Goal: Task Accomplishment & Management: Manage account settings

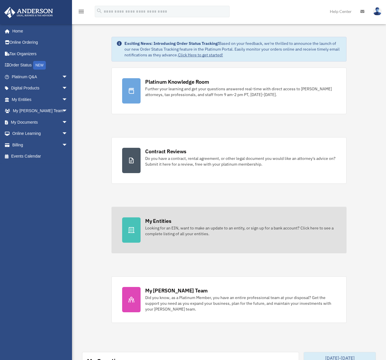
click at [220, 223] on div "My Entities Looking for an EIN, want to make an update to an entity, or sign up…" at bounding box center [240, 227] width 190 height 19
click at [214, 225] on div "My Entities Looking for an EIN, want to make an update to an entity, or sign up…" at bounding box center [240, 227] width 190 height 19
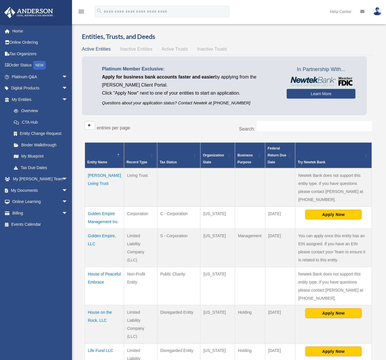
click at [96, 276] on td "House of Peaceful Embrace" at bounding box center [104, 286] width 39 height 38
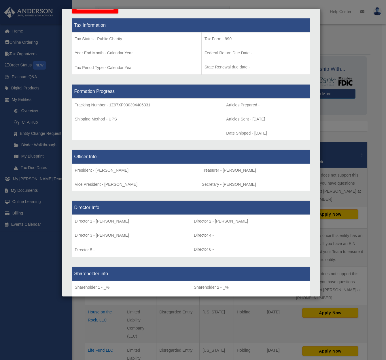
scroll to position [233, 0]
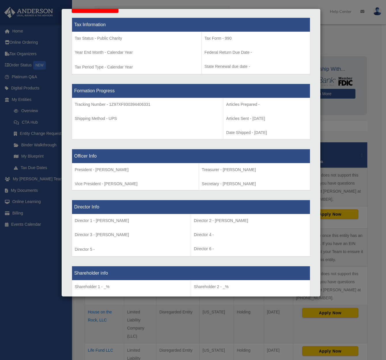
drag, startPoint x: 134, startPoint y: 184, endPoint x: 102, endPoint y: 184, distance: 31.7
click at [102, 184] on p "Vice President - [PERSON_NAME]" at bounding box center [135, 183] width 121 height 7
click at [131, 183] on p "Vice President - [PERSON_NAME]" at bounding box center [135, 183] width 121 height 7
drag, startPoint x: 141, startPoint y: 184, endPoint x: 102, endPoint y: 184, distance: 38.6
click at [102, 184] on p "Vice President - [PERSON_NAME]" at bounding box center [135, 183] width 121 height 7
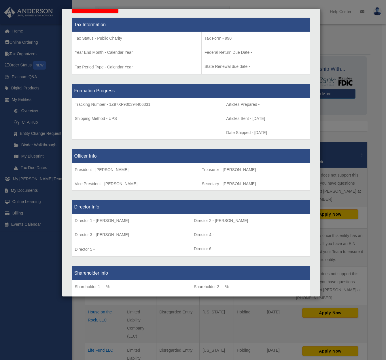
copy p "[PERSON_NAME]"
click at [46, 94] on div "Details × Articles Sent Organizational Date" at bounding box center [193, 180] width 386 height 360
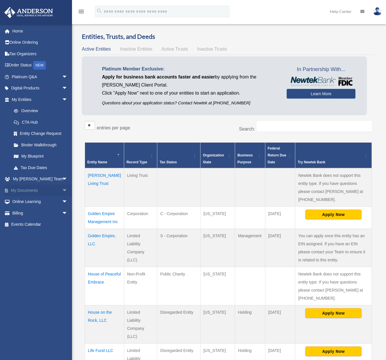
click at [37, 194] on link "My Documents arrow_drop_down" at bounding box center [40, 191] width 72 height 12
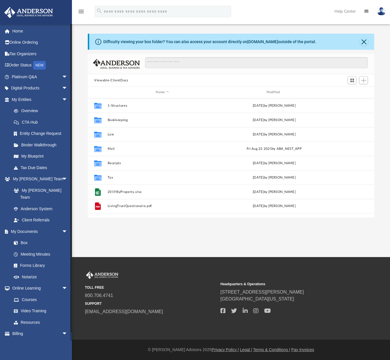
scroll to position [127, 282]
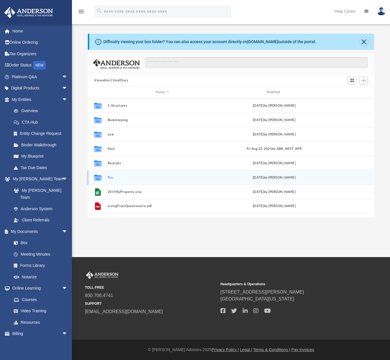
click at [110, 179] on button "Tax" at bounding box center [162, 178] width 109 height 4
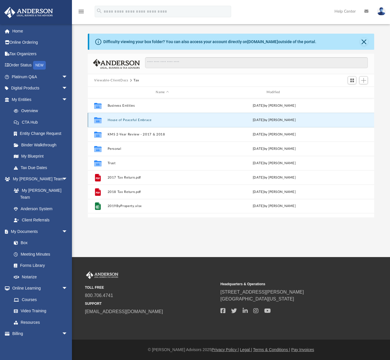
click at [117, 118] on button "House of Peaceful Embrace" at bounding box center [162, 120] width 109 height 4
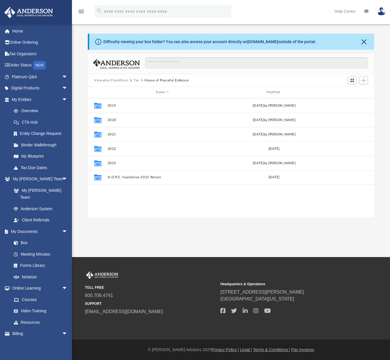
click at [136, 81] on button "Tax" at bounding box center [137, 80] width 6 height 5
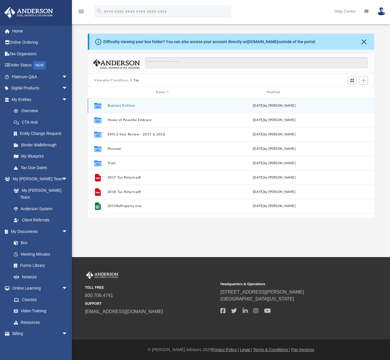
click at [127, 108] on div "Collaborated Folder Business Entities Tue Aug 26 2025 by Alexander Arango" at bounding box center [231, 105] width 286 height 14
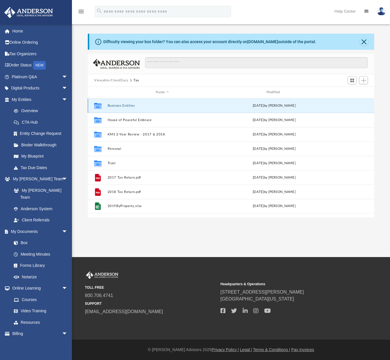
click at [127, 108] on div "Collaborated Folder Business Entities Tue Aug 26 2025 by Alexander Arango" at bounding box center [231, 105] width 286 height 14
click at [129, 106] on button "Business Entities" at bounding box center [162, 106] width 109 height 4
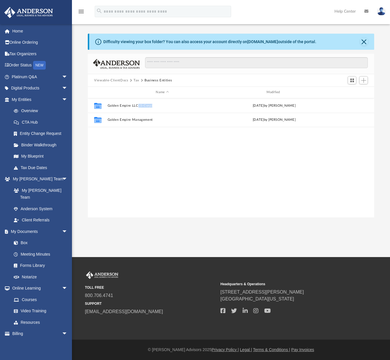
click at [134, 81] on button "Tax" at bounding box center [137, 80] width 6 height 5
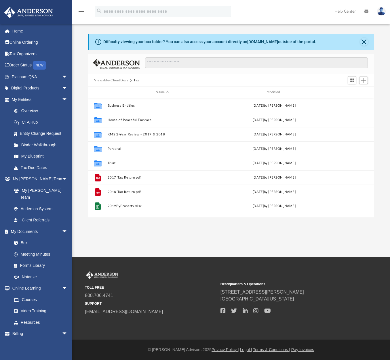
click at [136, 80] on button "Tax" at bounding box center [137, 80] width 6 height 5
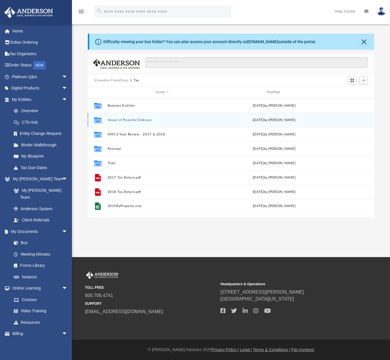
click at [130, 121] on button "House of Peaceful Embrace" at bounding box center [162, 120] width 109 height 4
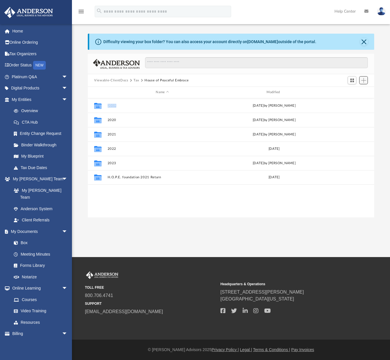
click at [363, 83] on button "Add" at bounding box center [363, 80] width 9 height 8
click at [352, 101] on li "New Folder" at bounding box center [355, 101] width 18 height 6
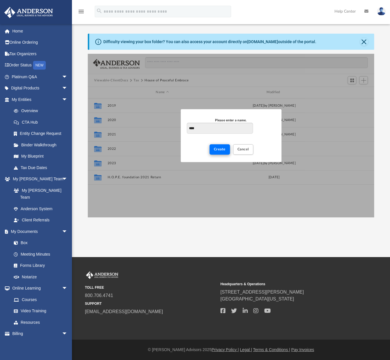
type input "****"
click at [218, 150] on span "Create" at bounding box center [220, 149] width 12 height 3
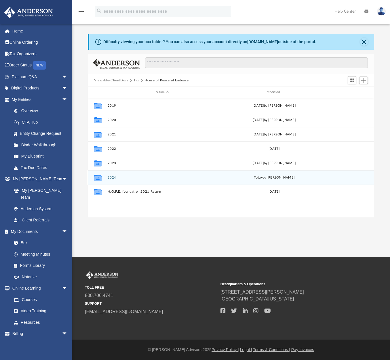
click at [118, 179] on button "2024" at bounding box center [162, 178] width 109 height 4
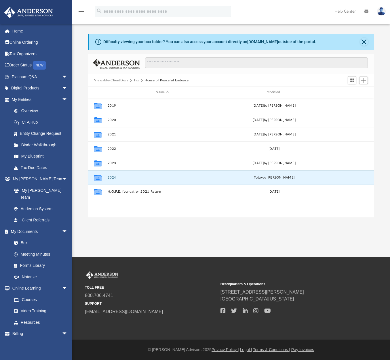
click at [118, 179] on button "2024" at bounding box center [162, 178] width 109 height 4
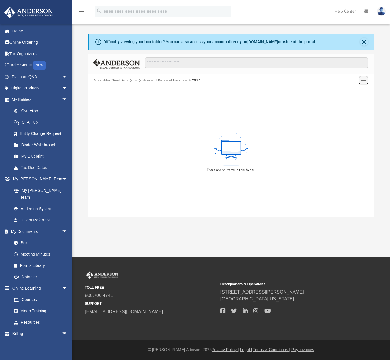
click at [366, 81] on button "Add" at bounding box center [363, 80] width 9 height 8
click at [351, 93] on li "Upload" at bounding box center [355, 92] width 18 height 6
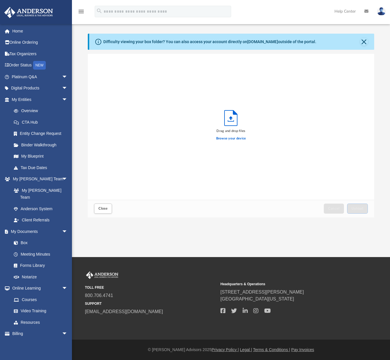
scroll to position [142, 282]
click at [237, 136] on label "Browse your device" at bounding box center [231, 138] width 30 height 5
click at [0, 0] on input "Browse your device" at bounding box center [0, 0] width 0 height 0
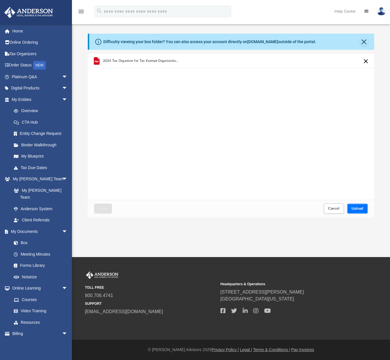
click at [362, 209] on span "Upload" at bounding box center [357, 208] width 12 height 3
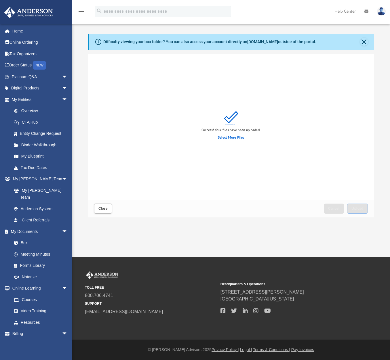
click at [241, 136] on label "Select More Files" at bounding box center [231, 137] width 26 height 5
click at [0, 0] on input "Select More Files" at bounding box center [0, 0] width 0 height 0
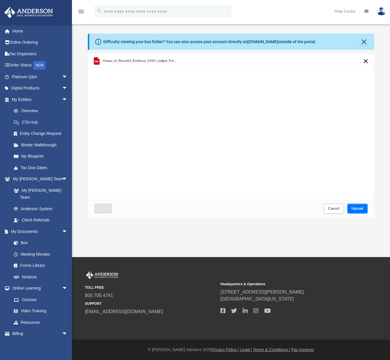
click at [357, 208] on span "Upload" at bounding box center [357, 208] width 12 height 3
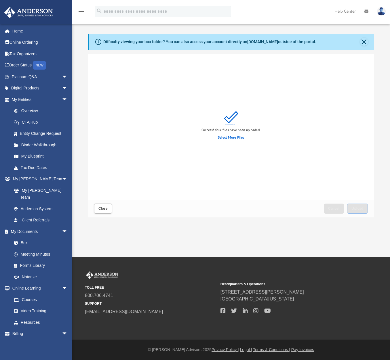
click at [231, 136] on label "Select More Files" at bounding box center [231, 137] width 26 height 5
click at [0, 0] on input "Select More Files" at bounding box center [0, 0] width 0 height 0
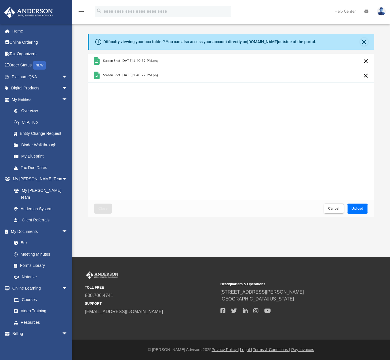
click at [359, 209] on span "Upload" at bounding box center [357, 208] width 12 height 3
